Goal: Find specific page/section: Find specific page/section

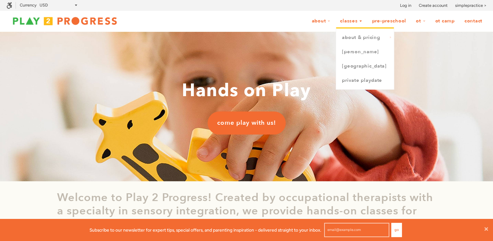
scroll to position [5, 5]
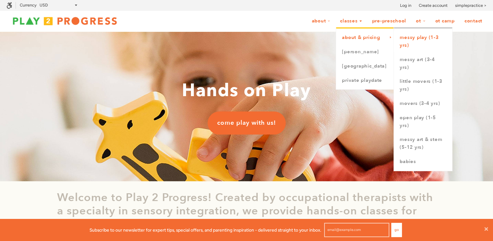
click at [414, 37] on link "Messy Play (1-3 yrs)" at bounding box center [423, 41] width 58 height 22
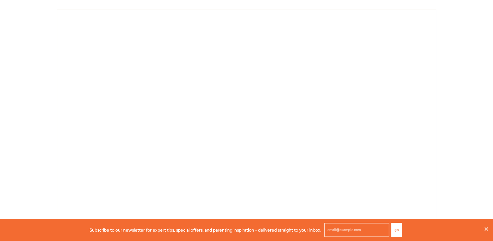
scroll to position [486, 0]
drag, startPoint x: 495, startPoint y: 32, endPoint x: 498, endPoint y: 162, distance: 130.0
click at [493, 162] on html "Accessibility Screen-Reader Guide, Feedback, and Issue Reporting | New window S…" at bounding box center [246, 204] width 493 height 1381
